Goal: Check status: Check status

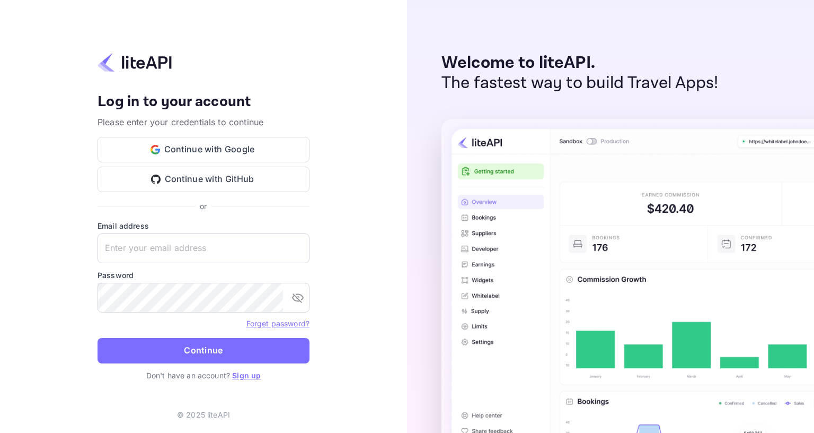
type input "[EMAIL_ADDRESS][DOMAIN_NAME]"
click at [98, 338] on button "Continue" at bounding box center [204, 350] width 212 height 25
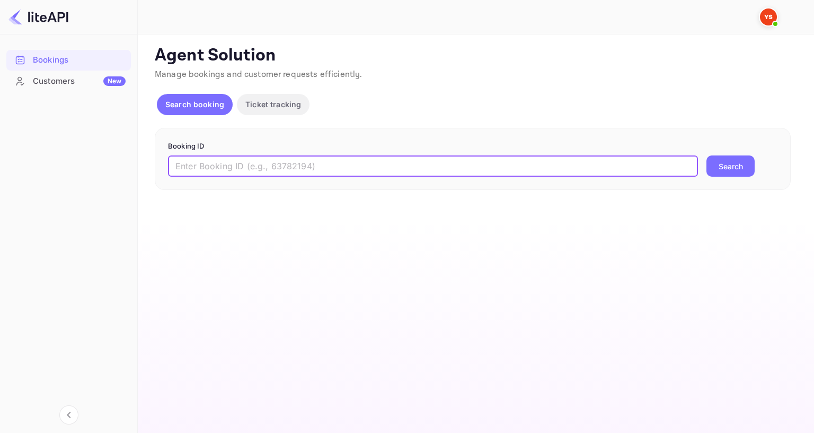
click at [262, 172] on input "text" at bounding box center [433, 165] width 530 height 21
paste input "9273862"
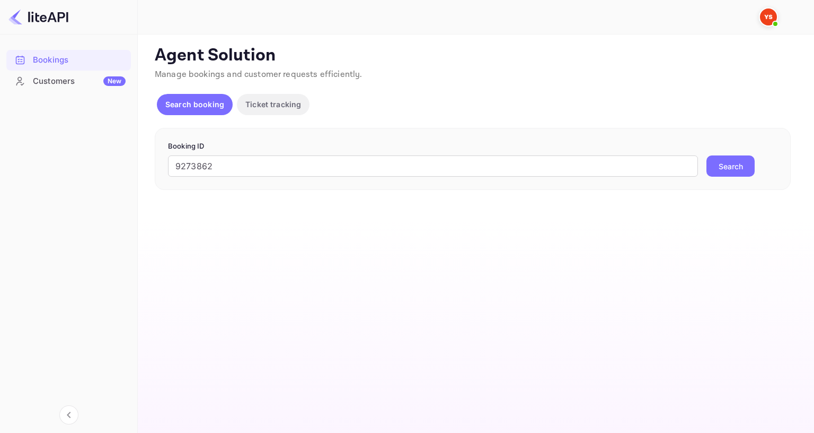
click at [742, 168] on button "Search" at bounding box center [731, 165] width 48 height 21
click at [177, 166] on input "9273862" at bounding box center [433, 165] width 530 height 21
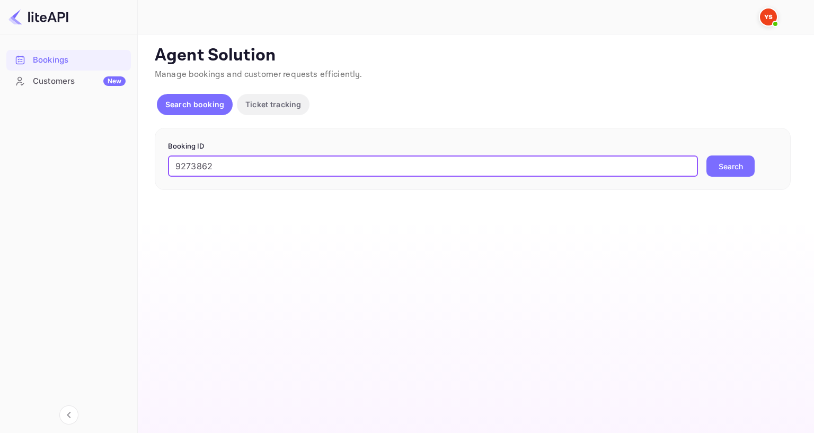
type input "9273862"
click at [722, 155] on button "Search" at bounding box center [731, 165] width 48 height 21
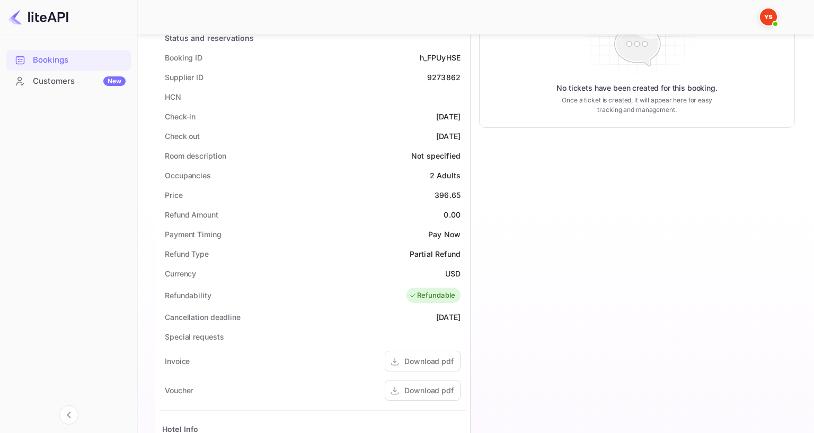
scroll to position [212, 0]
